Goal: Information Seeking & Learning: Compare options

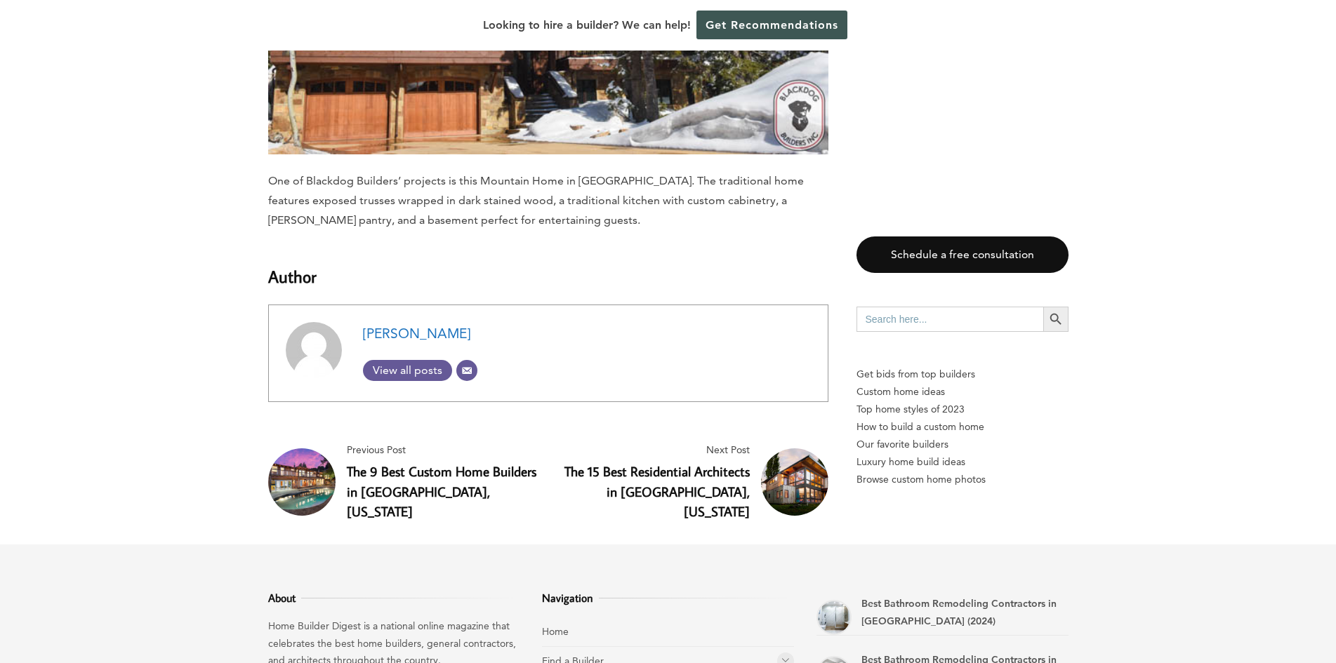
scroll to position [11125, 0]
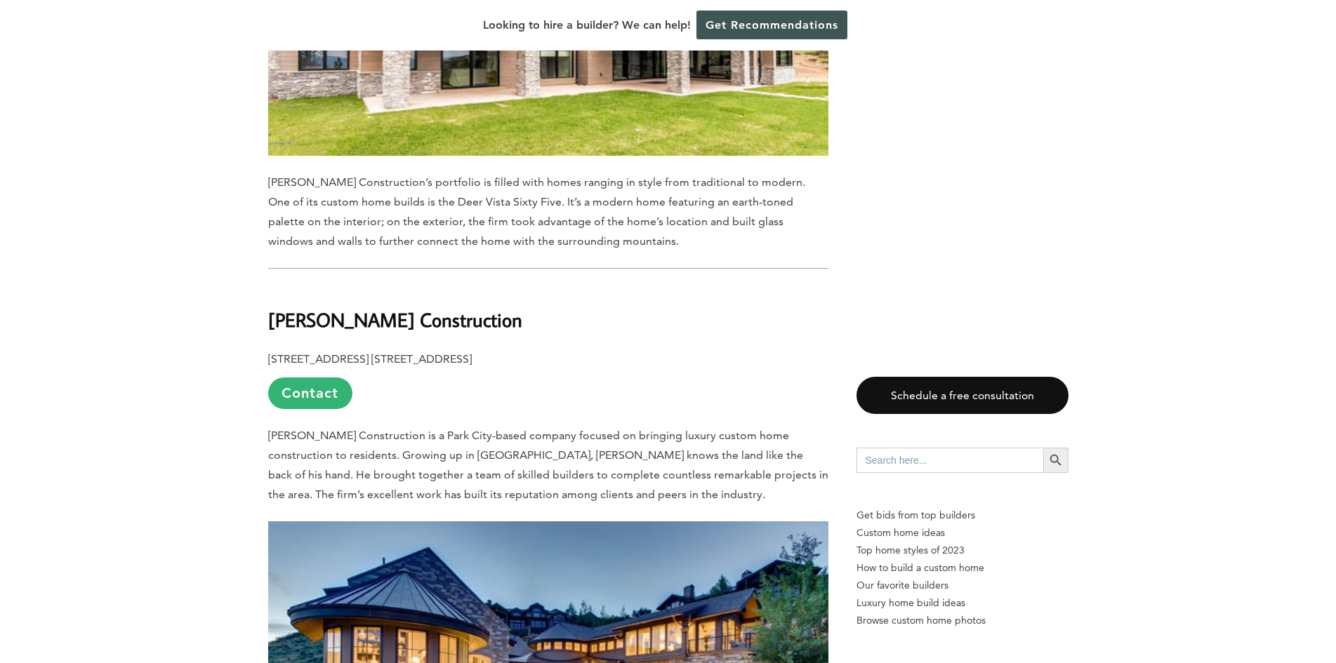
scroll to position [3649, 0]
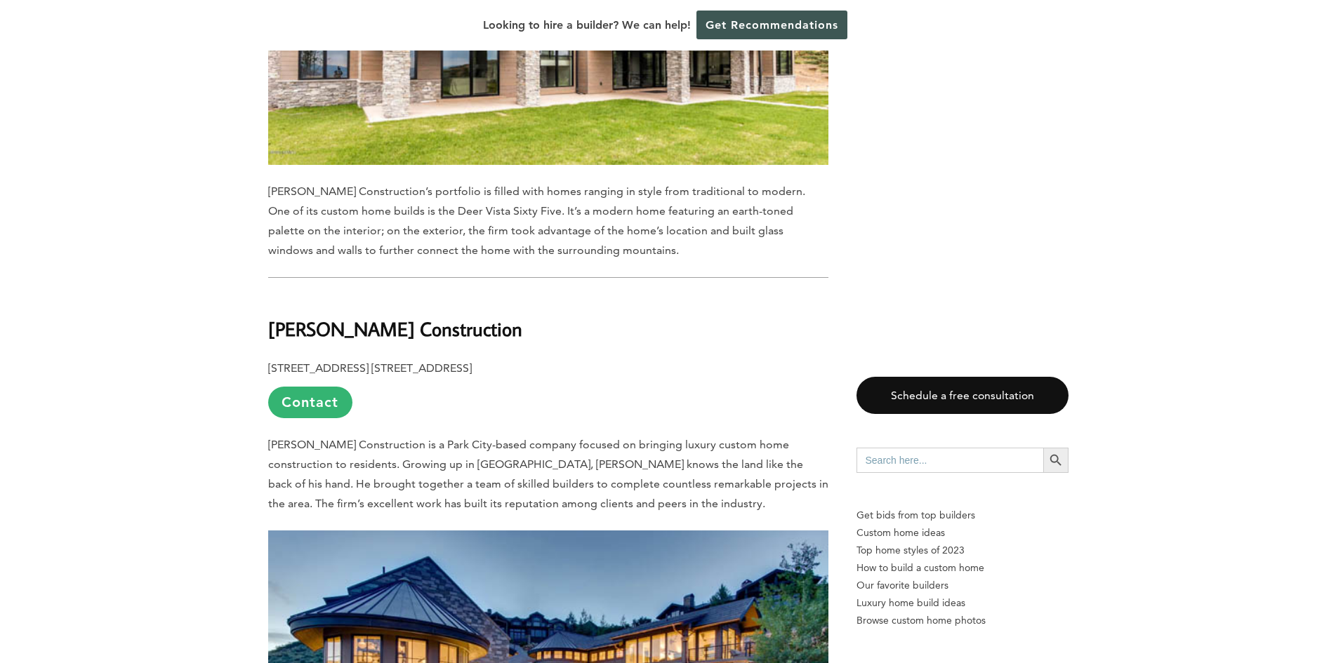
click at [285, 387] on link "Contact" at bounding box center [310, 403] width 84 height 32
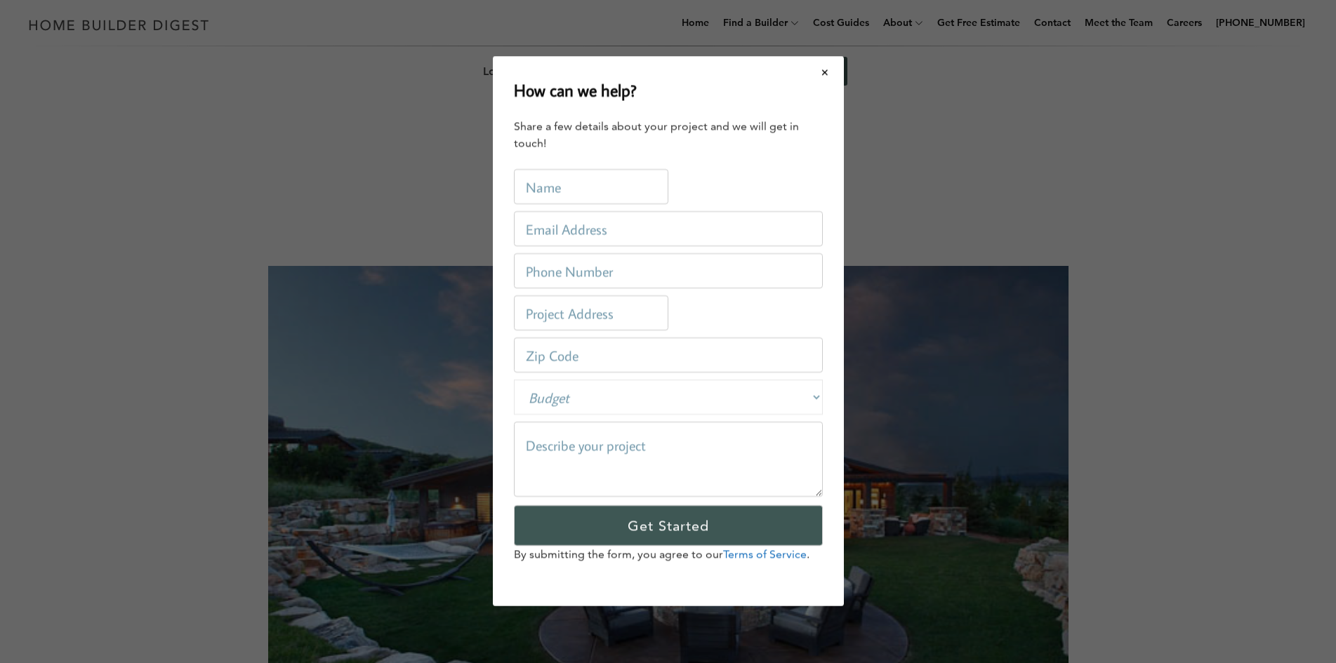
scroll to position [0, 0]
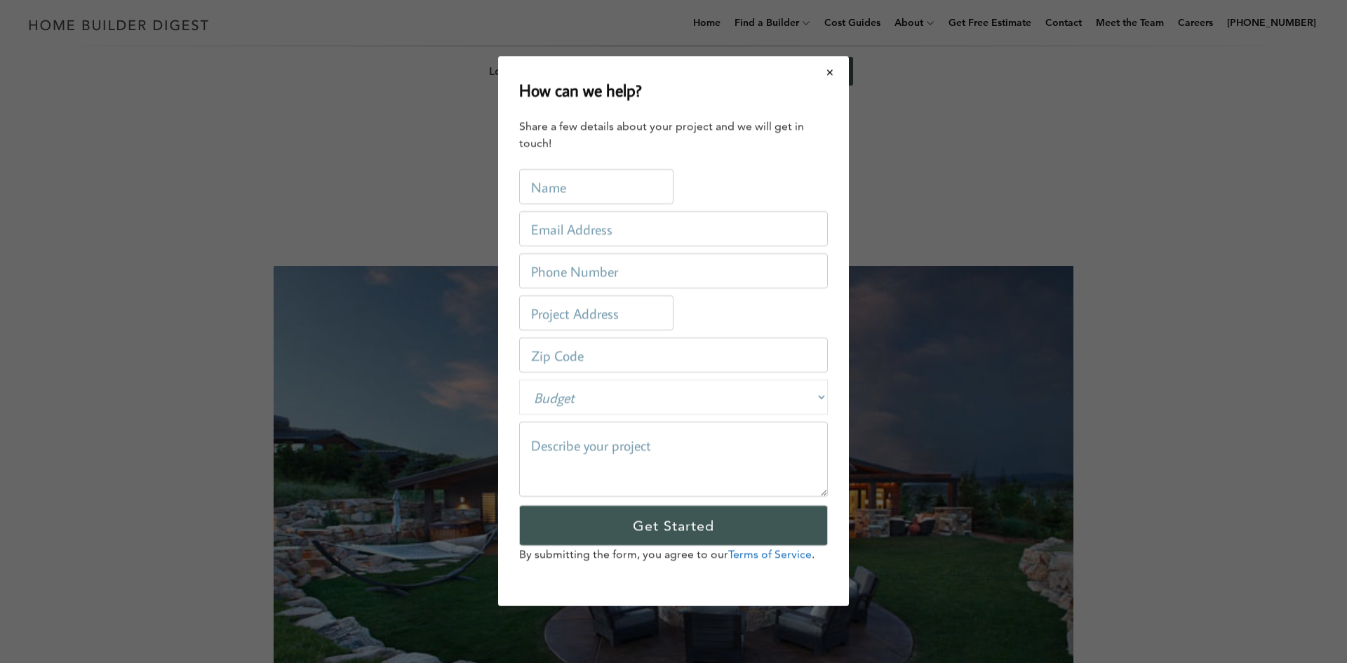
click at [831, 73] on button "Close modal" at bounding box center [830, 72] width 37 height 29
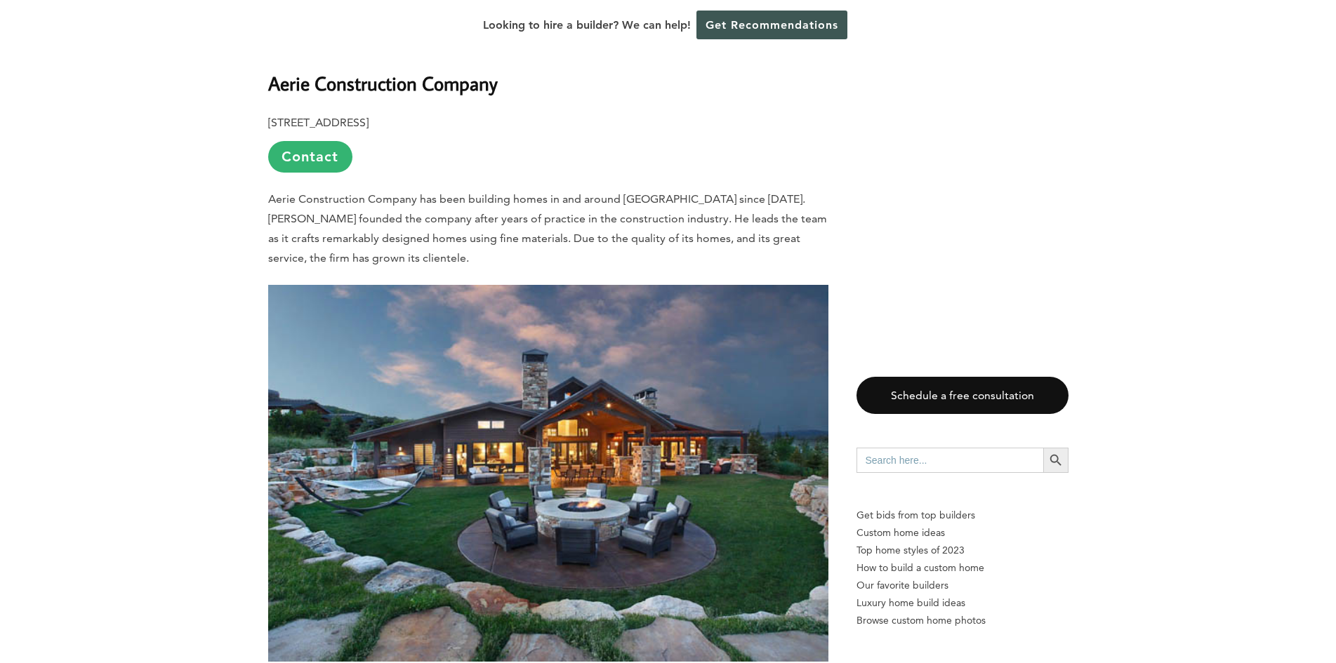
scroll to position [842, 0]
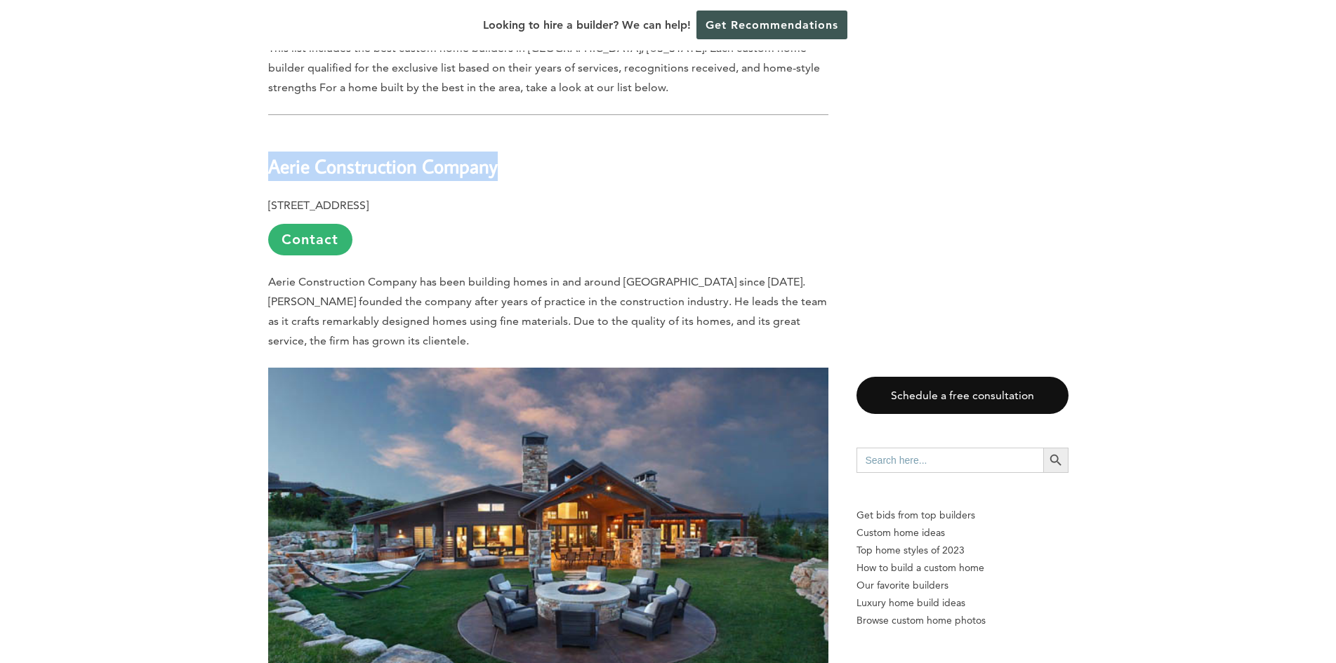
drag, startPoint x: 513, startPoint y: 125, endPoint x: 262, endPoint y: 138, distance: 251.6
copy b "Aerie Construction Company"
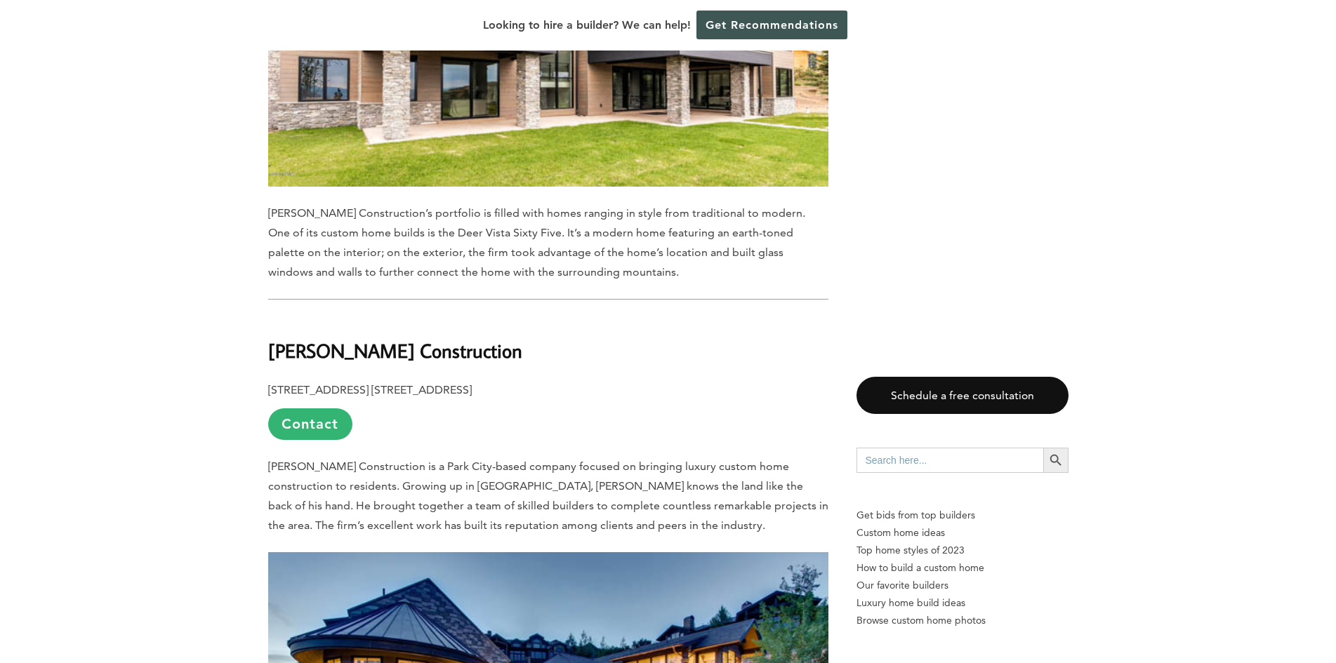
scroll to position [3720, 0]
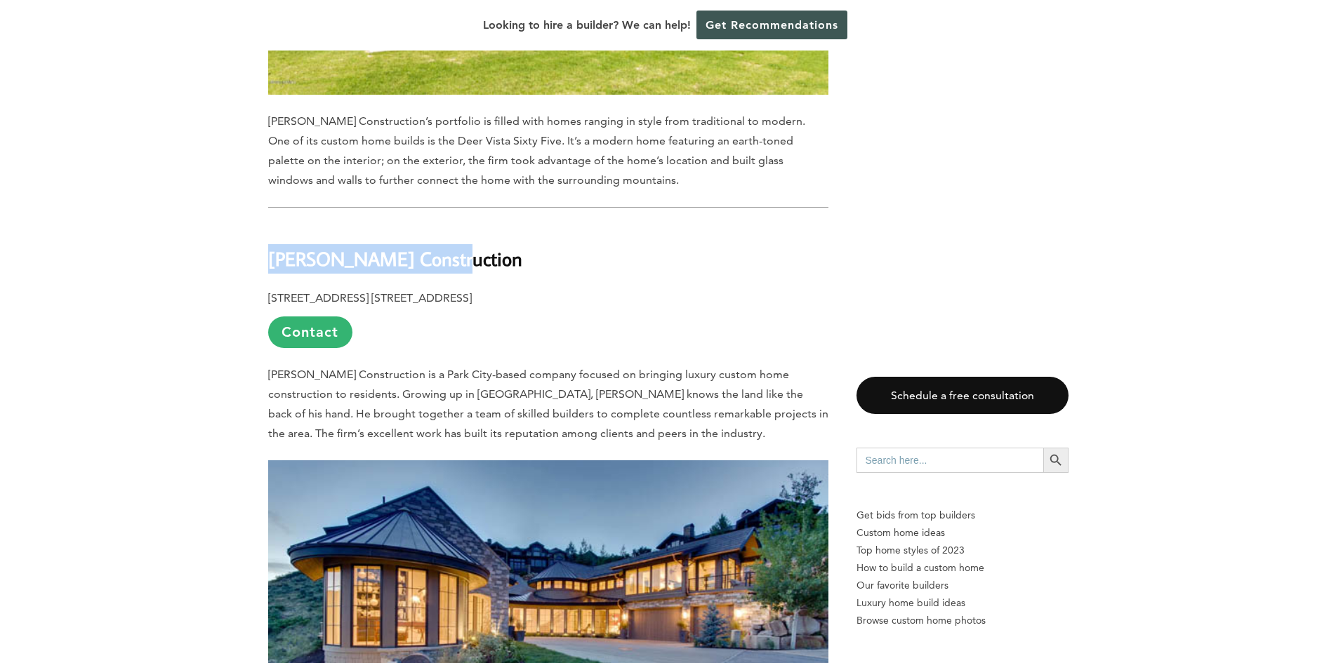
drag, startPoint x: 455, startPoint y: 184, endPoint x: 272, endPoint y: 186, distance: 183.9
click at [272, 225] on h2 "[PERSON_NAME] Construction" at bounding box center [548, 249] width 560 height 48
copy b "[PERSON_NAME] Construction"
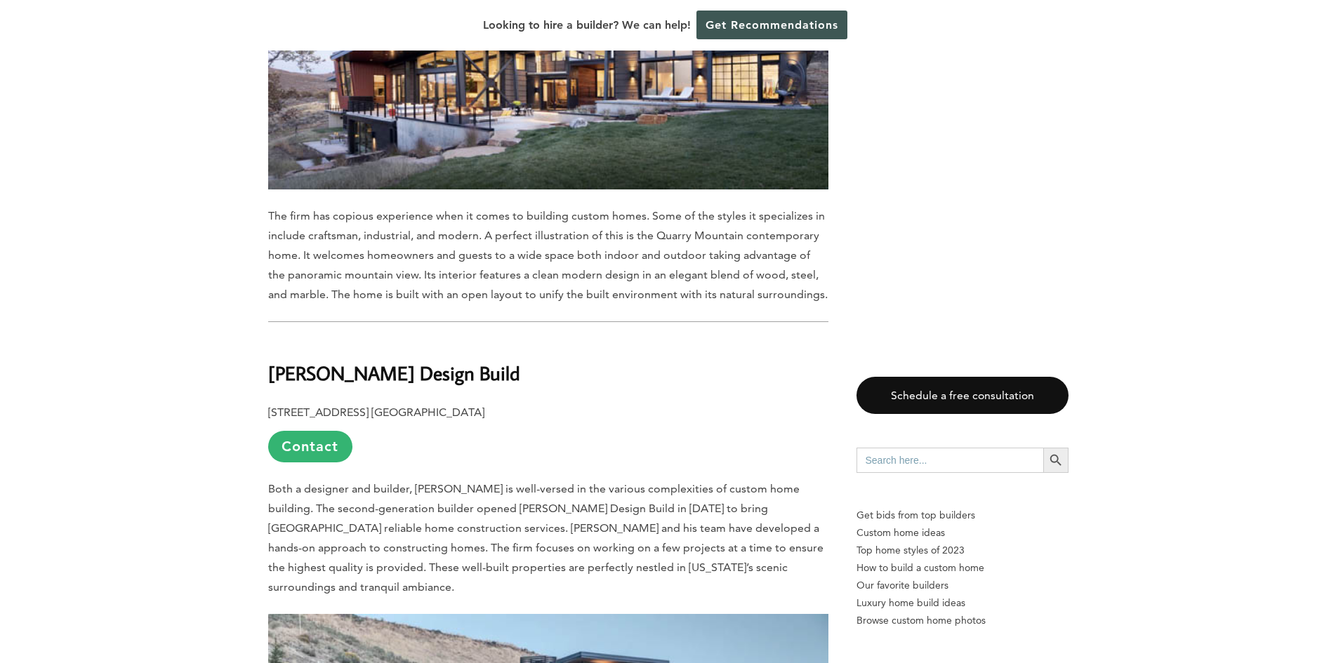
scroll to position [7299, 0]
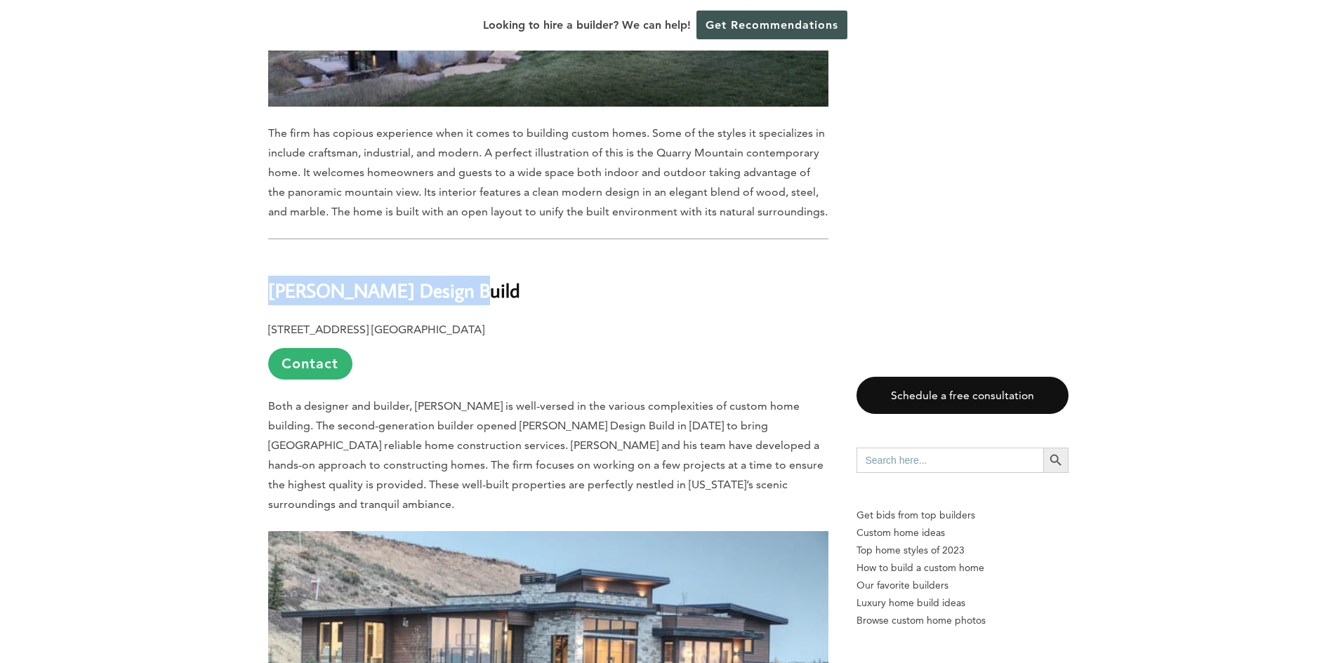
drag, startPoint x: 462, startPoint y: 182, endPoint x: 215, endPoint y: 183, distance: 247.0
copy b "[PERSON_NAME] Design Build"
